Goal: Task Accomplishment & Management: Use online tool/utility

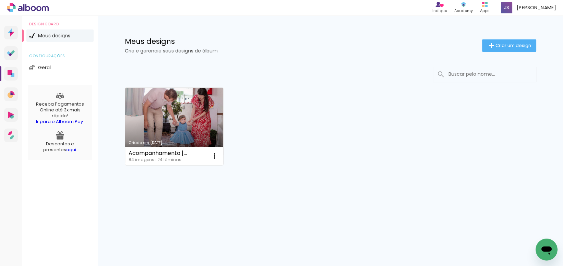
click at [192, 113] on link "Criado em [DATE]" at bounding box center [174, 127] width 98 height 78
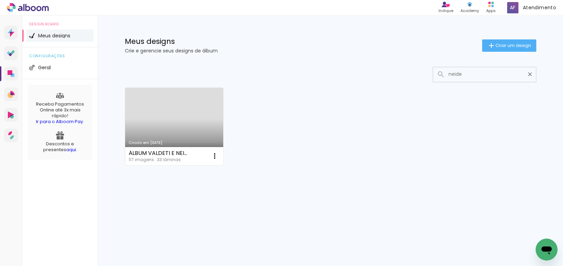
type input "neide"
type paper-input "neide"
click at [174, 128] on link "Criado em [DATE]" at bounding box center [174, 127] width 98 height 78
